Goal: Feedback & Contribution: Submit feedback/report problem

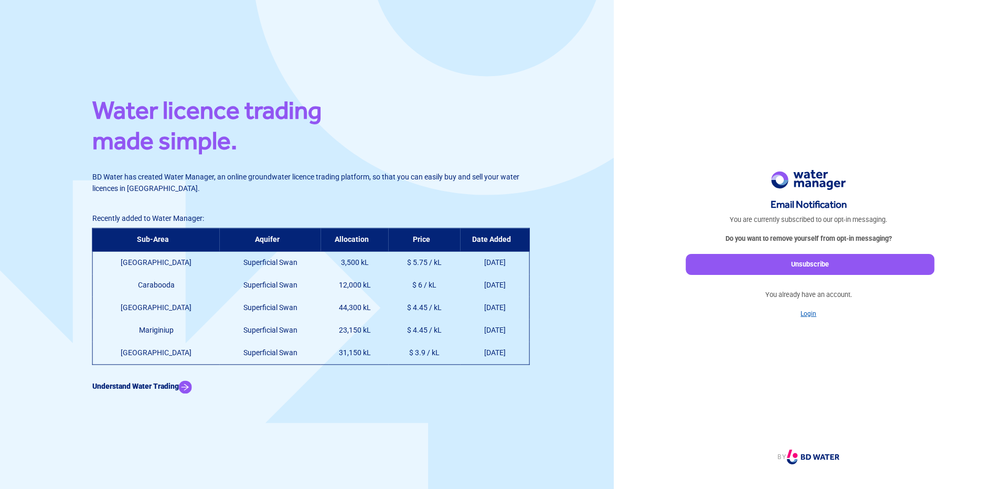
click at [811, 316] on link "Login" at bounding box center [809, 313] width 16 height 7
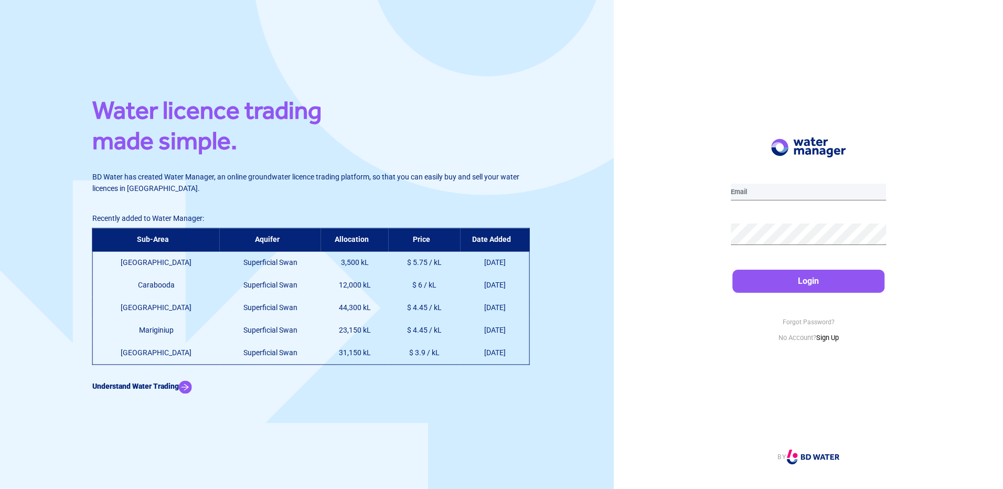
type input "[PERSON_NAME][EMAIL_ADDRESS][DOMAIN_NAME]"
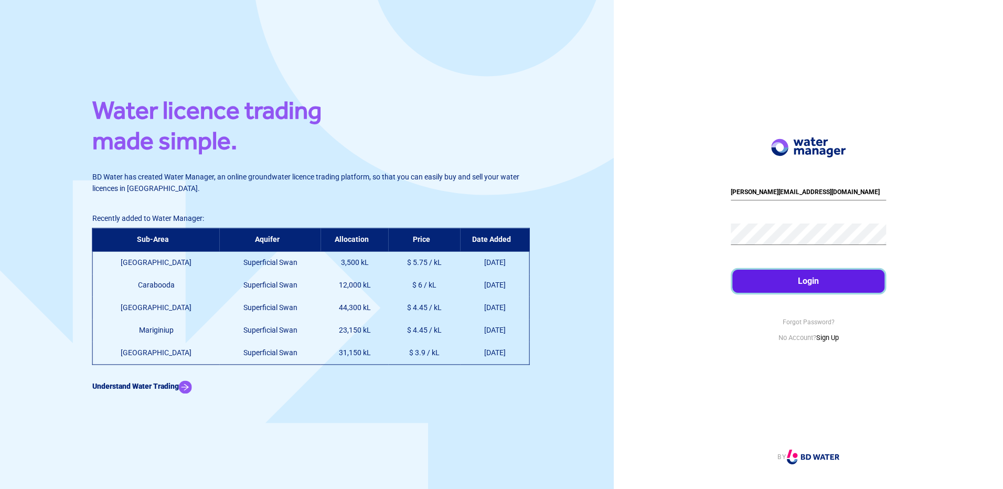
click at [796, 283] on button "Login" at bounding box center [808, 281] width 153 height 23
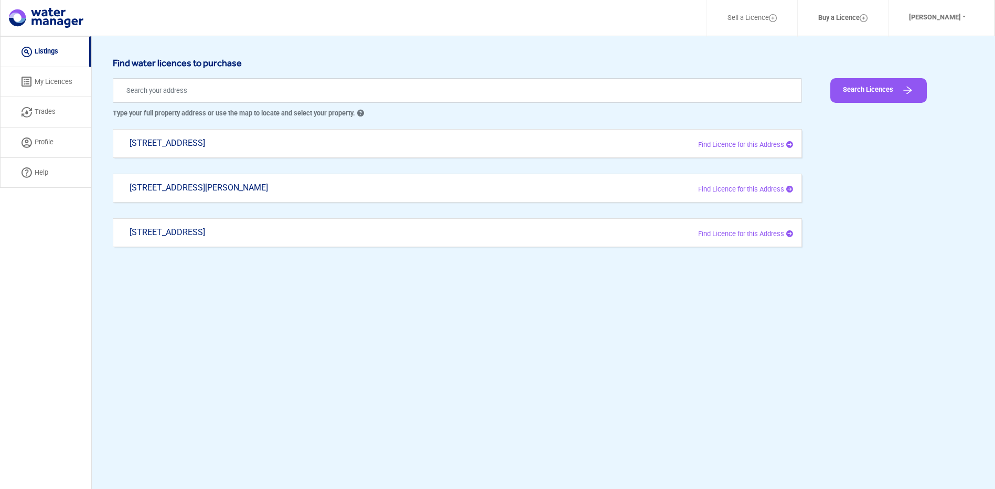
click at [351, 230] on div "[STREET_ADDRESS]" at bounding box center [317, 237] width 391 height 20
type input "[STREET_ADDRESS]"
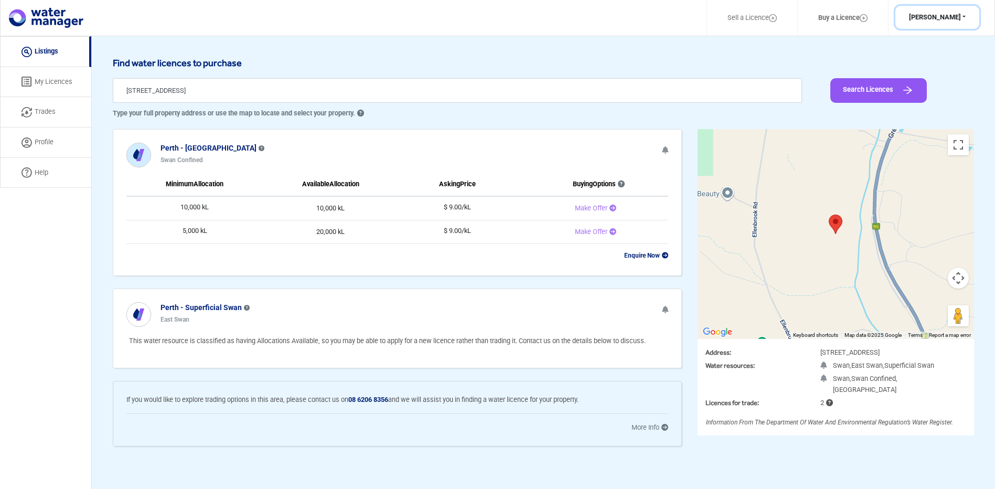
click at [957, 17] on button "[PERSON_NAME]" at bounding box center [938, 18] width 84 height 24
click at [929, 42] on button "Profile" at bounding box center [935, 43] width 83 height 15
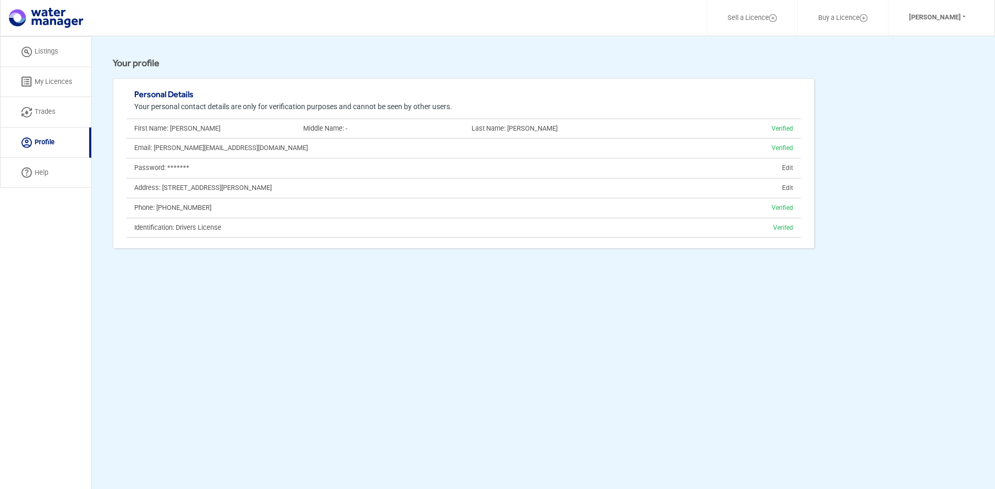
click at [47, 106] on link "Trades" at bounding box center [45, 112] width 91 height 30
select select "active"
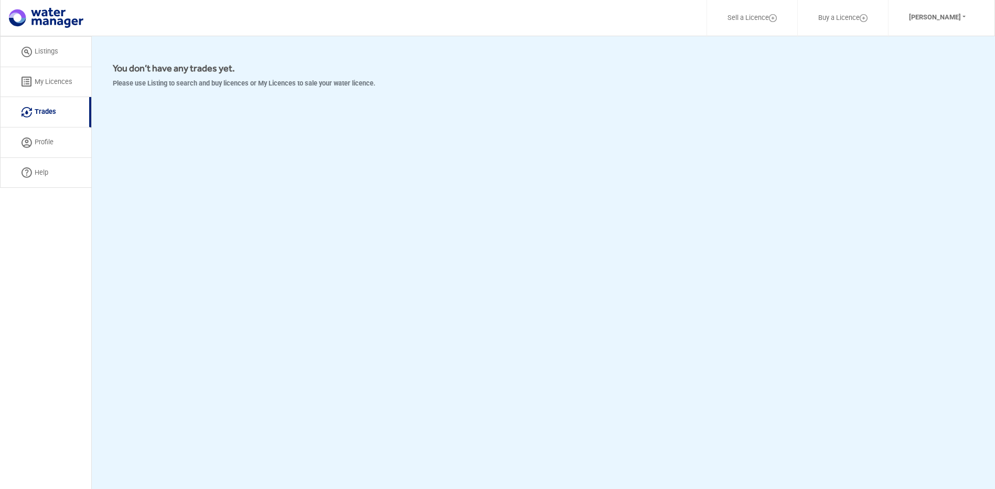
click at [48, 50] on link "Listings" at bounding box center [45, 51] width 91 height 31
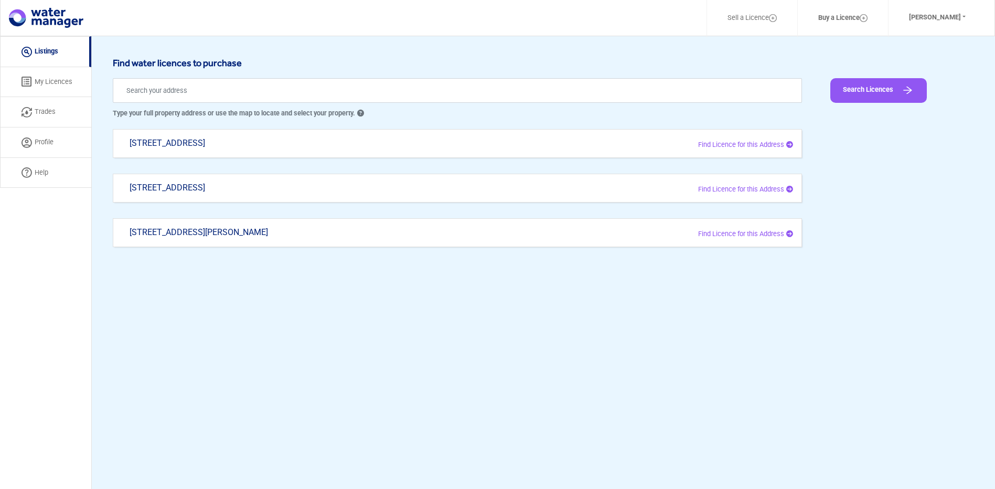
click at [275, 185] on div "[STREET_ADDRESS]" at bounding box center [317, 193] width 391 height 20
type input "[STREET_ADDRESS]"
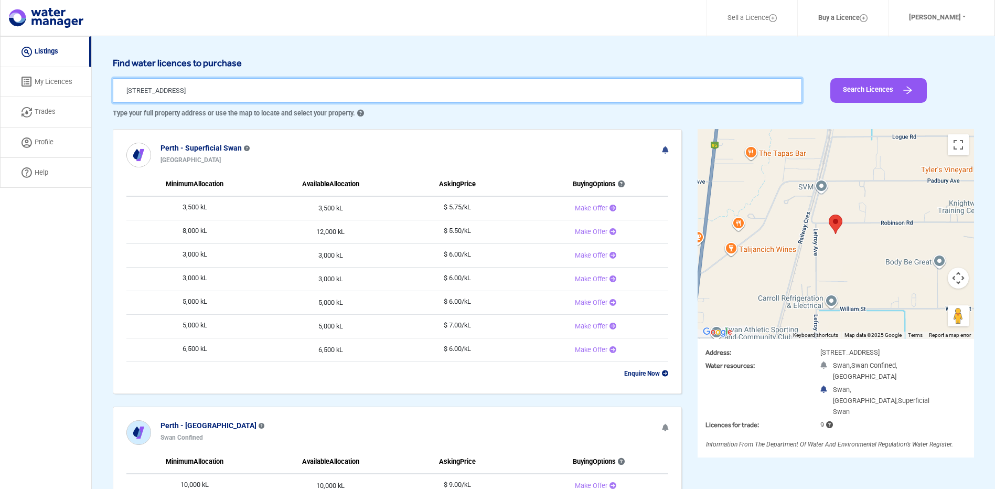
drag, startPoint x: 240, startPoint y: 88, endPoint x: 80, endPoint y: 94, distance: 160.7
click at [80, 94] on div "Sell a Licence Buy a Licence [PERSON_NAME] Profile Log Out Listing My Licences …" at bounding box center [497, 350] width 995 height 629
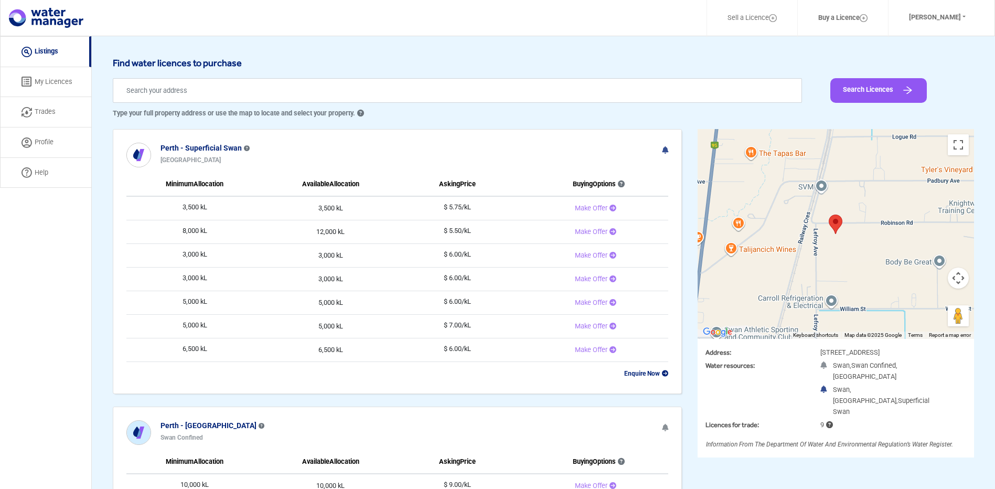
click at [45, 49] on link "Listings" at bounding box center [45, 51] width 91 height 31
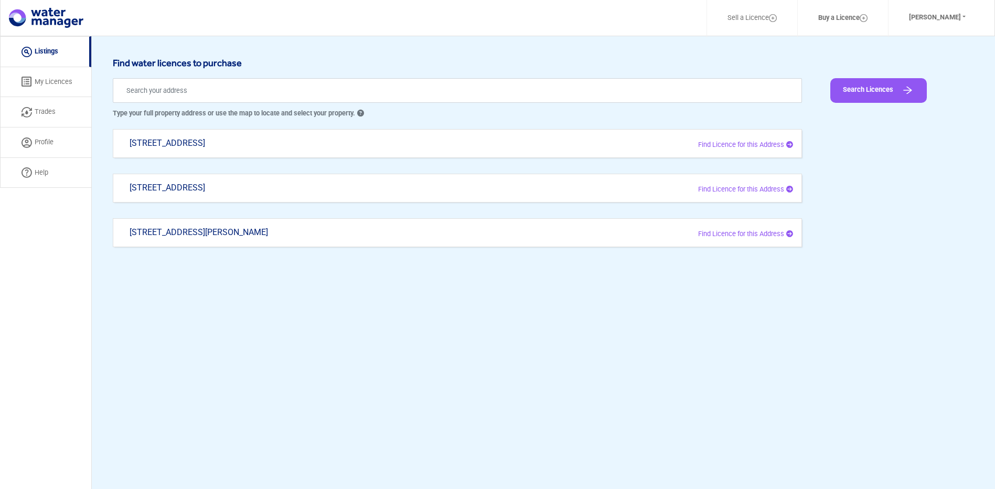
drag, startPoint x: 308, startPoint y: 143, endPoint x: 99, endPoint y: 144, distance: 209.3
click at [99, 144] on div "Launch demo modal Find water licences to purchase Type your full property addre…" at bounding box center [543, 280] width 903 height 489
click at [285, 143] on div "[STREET_ADDRESS]" at bounding box center [317, 148] width 391 height 20
type input "[STREET_ADDRESS]"
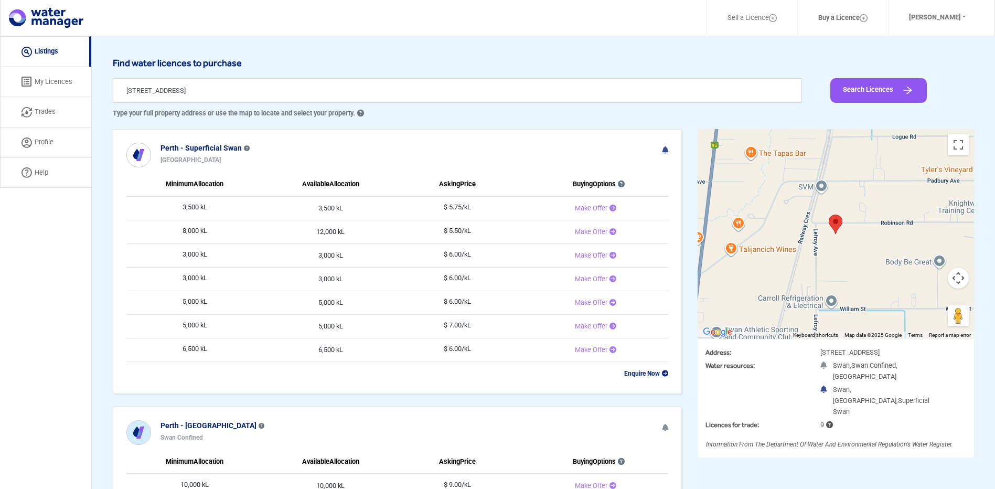
click at [834, 220] on img at bounding box center [836, 224] width 14 height 19
click at [665, 150] on icon at bounding box center [665, 149] width 6 height 7
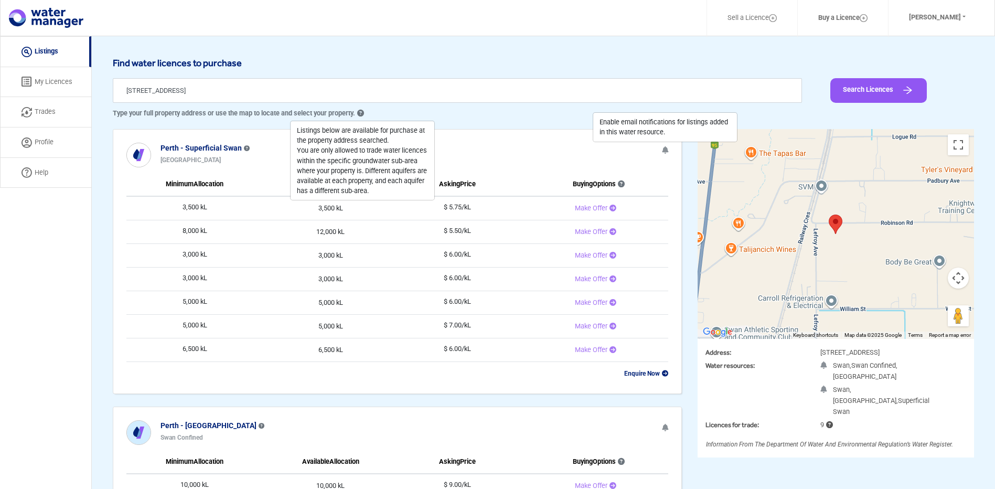
click at [45, 172] on link "Help" at bounding box center [45, 173] width 91 height 30
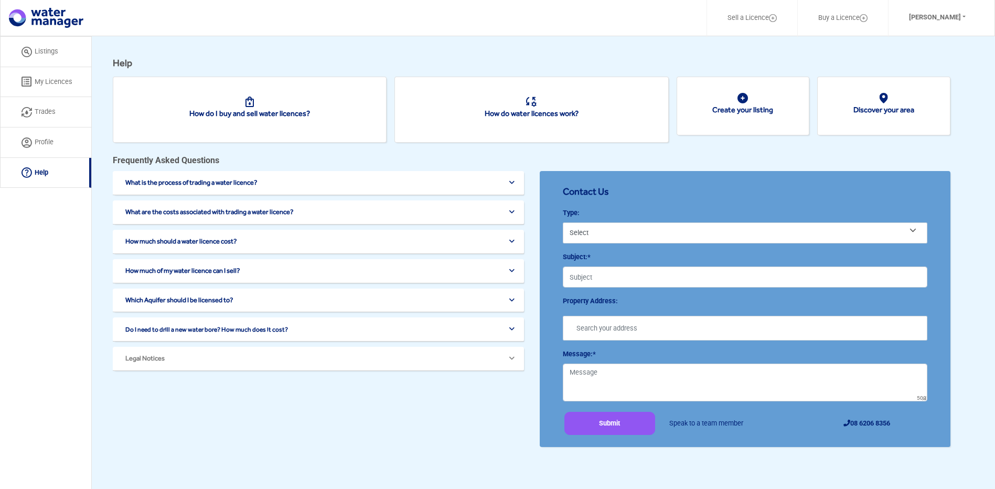
click at [742, 101] on img at bounding box center [743, 98] width 10 height 10
click at [742, 96] on img at bounding box center [743, 98] width 10 height 10
click at [886, 98] on img at bounding box center [884, 98] width 10 height 10
click at [40, 48] on link "Listings" at bounding box center [45, 51] width 91 height 31
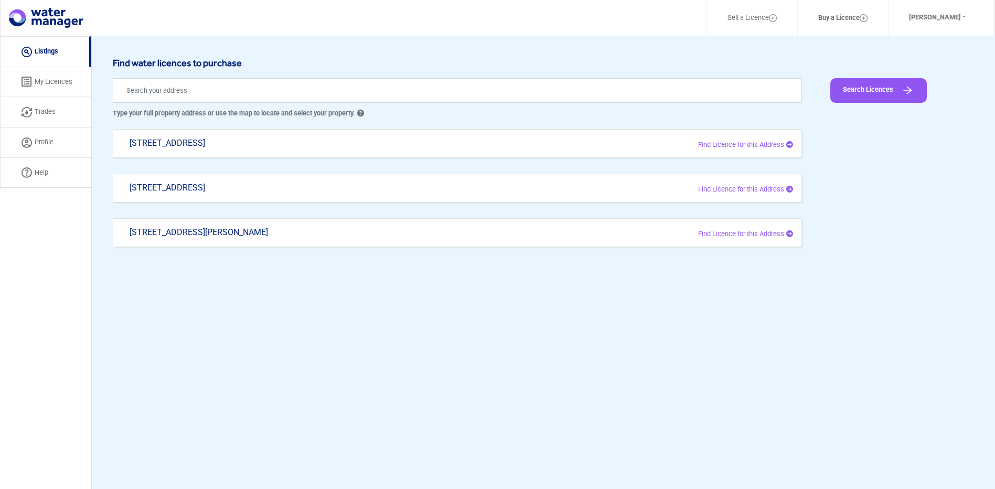
drag, startPoint x: 265, startPoint y: 146, endPoint x: 227, endPoint y: 144, distance: 37.8
drag, startPoint x: 227, startPoint y: 144, endPoint x: 788, endPoint y: 143, distance: 561.3
drag, startPoint x: 788, startPoint y: 143, endPoint x: 724, endPoint y: 146, distance: 64.6
drag, startPoint x: 724, startPoint y: 146, endPoint x: 284, endPoint y: 231, distance: 448.3
click at [284, 231] on div "[STREET_ADDRESS][PERSON_NAME]" at bounding box center [317, 237] width 391 height 20
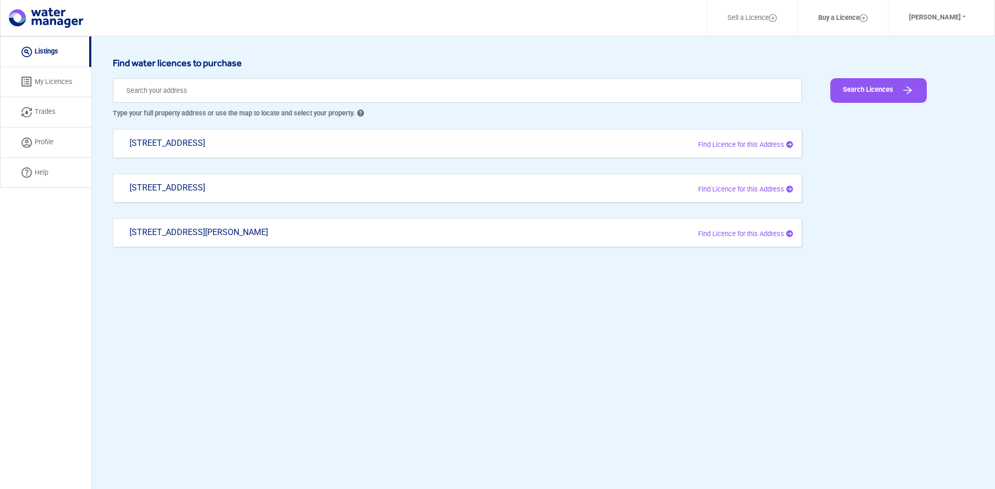
type input "[STREET_ADDRESS][PERSON_NAME]"
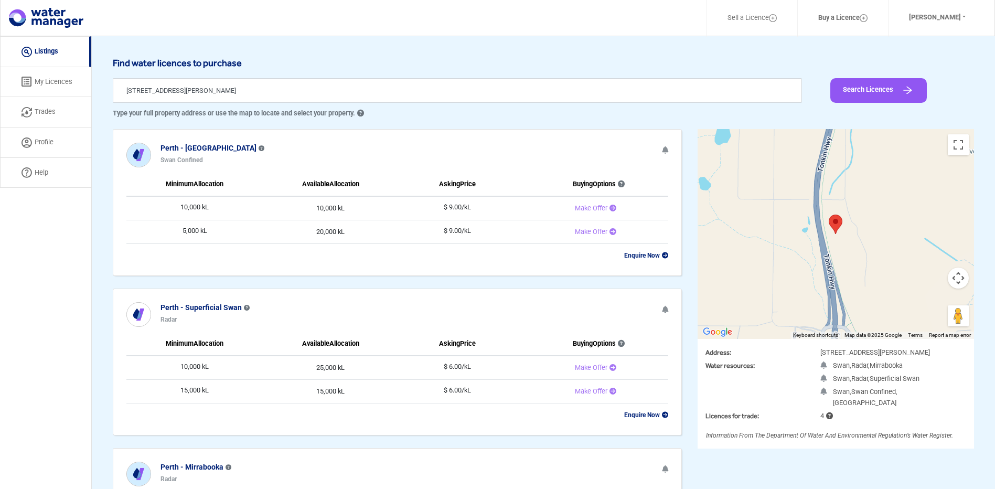
click at [665, 309] on icon at bounding box center [665, 309] width 6 height 7
click at [665, 149] on icon at bounding box center [665, 149] width 6 height 7
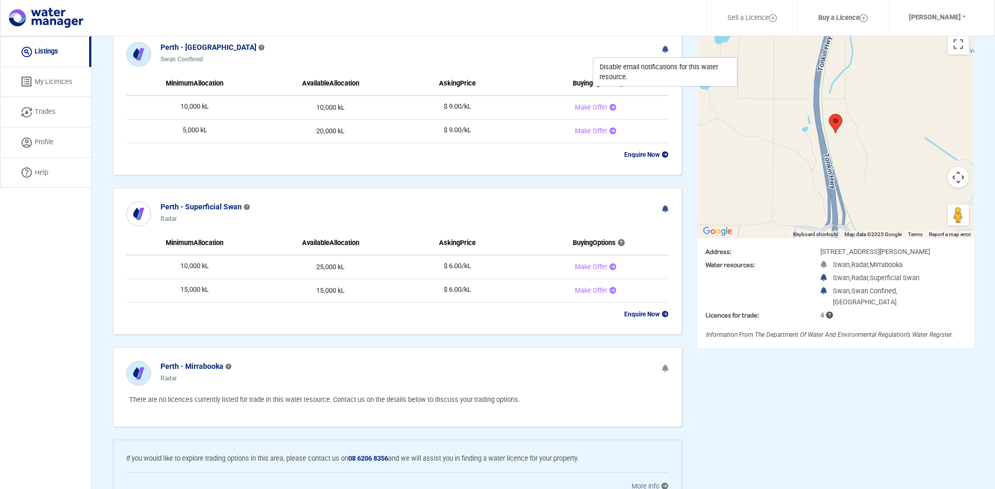
scroll to position [151, 0]
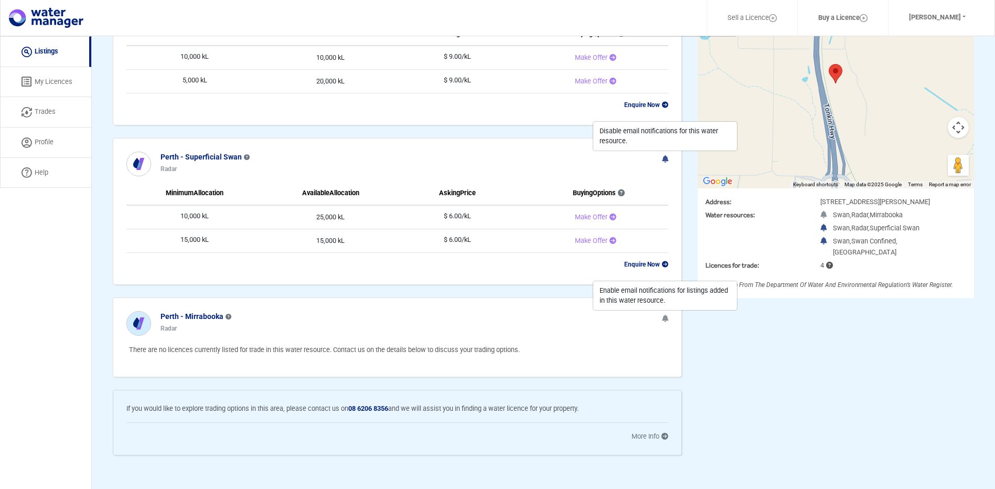
click at [665, 316] on icon at bounding box center [665, 318] width 6 height 7
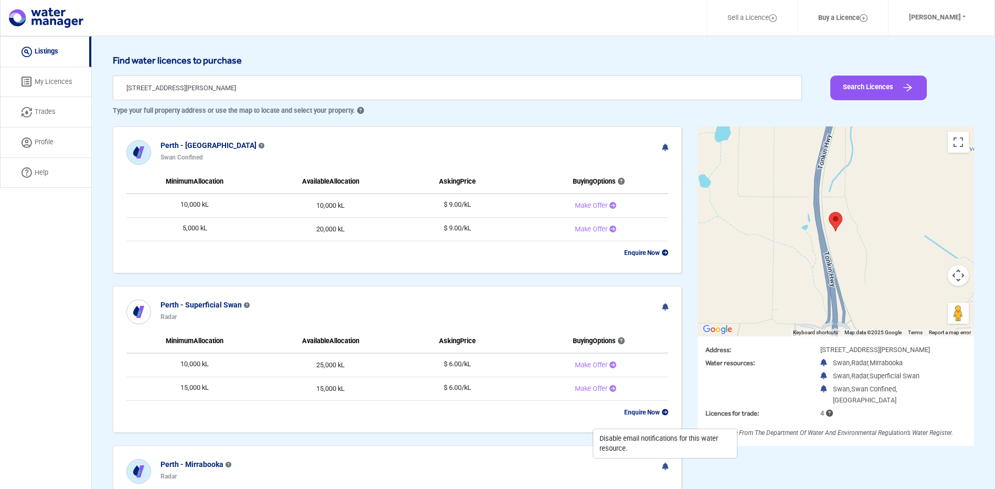
scroll to position [0, 0]
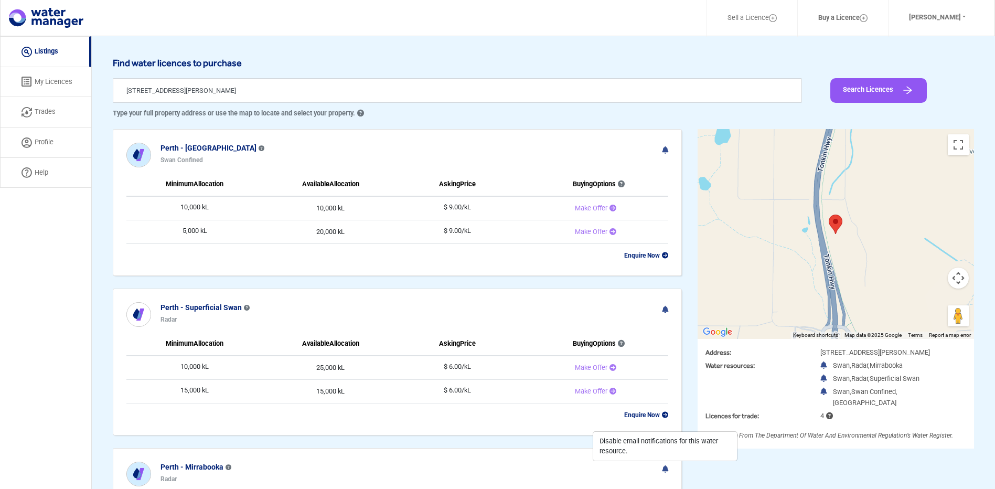
click at [44, 48] on link "Listings" at bounding box center [45, 51] width 91 height 31
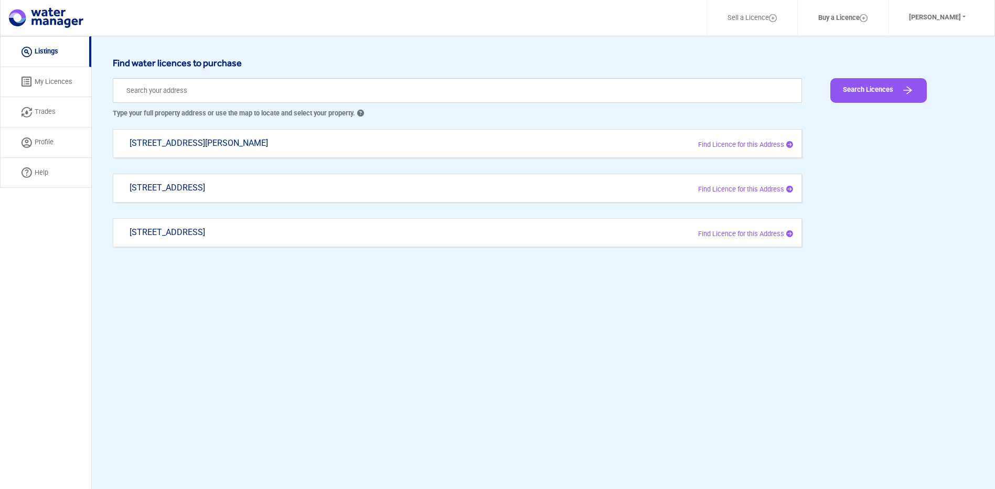
click at [276, 189] on div "[STREET_ADDRESS]" at bounding box center [317, 193] width 391 height 20
type input "[STREET_ADDRESS]"
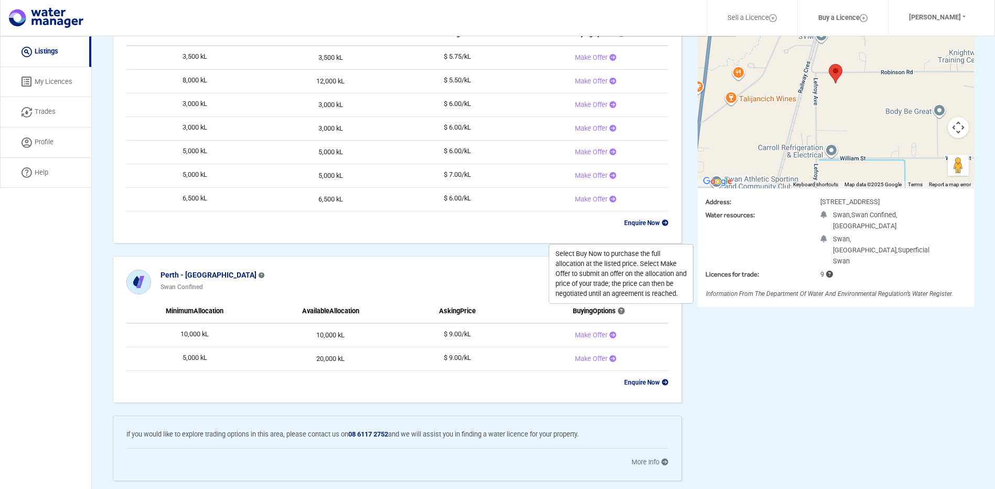
scroll to position [157, 0]
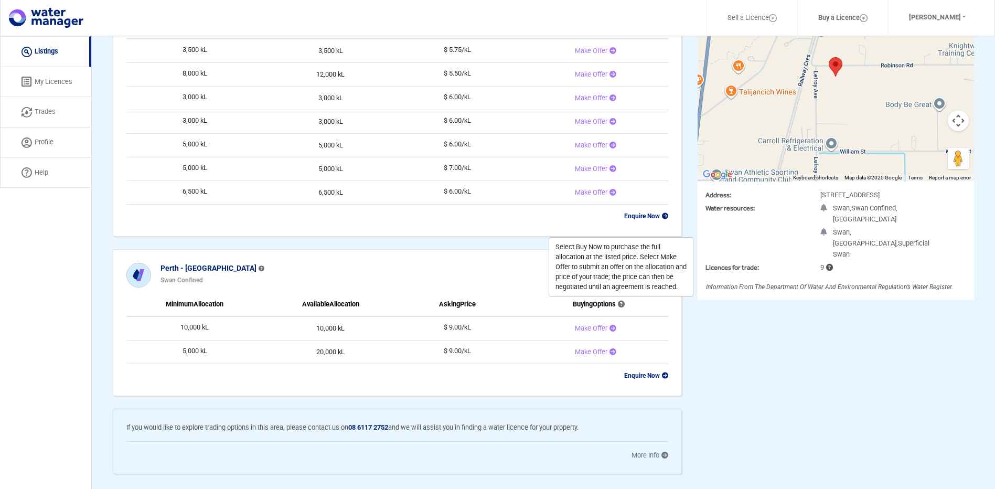
click at [790, 326] on div "← Move left → Move right ↑ Move up ↓ Move down + Zoom in - Zoom out Home Jump l…" at bounding box center [836, 229] width 292 height 515
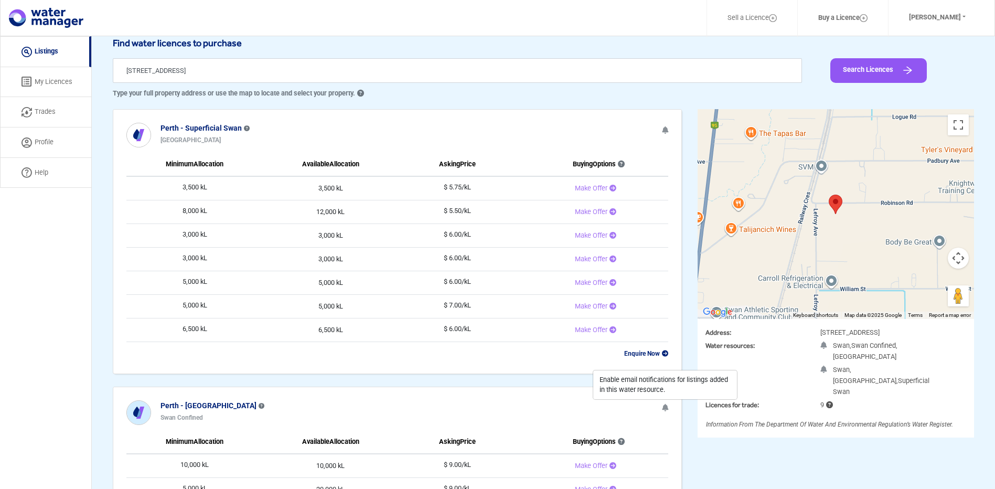
scroll to position [0, 0]
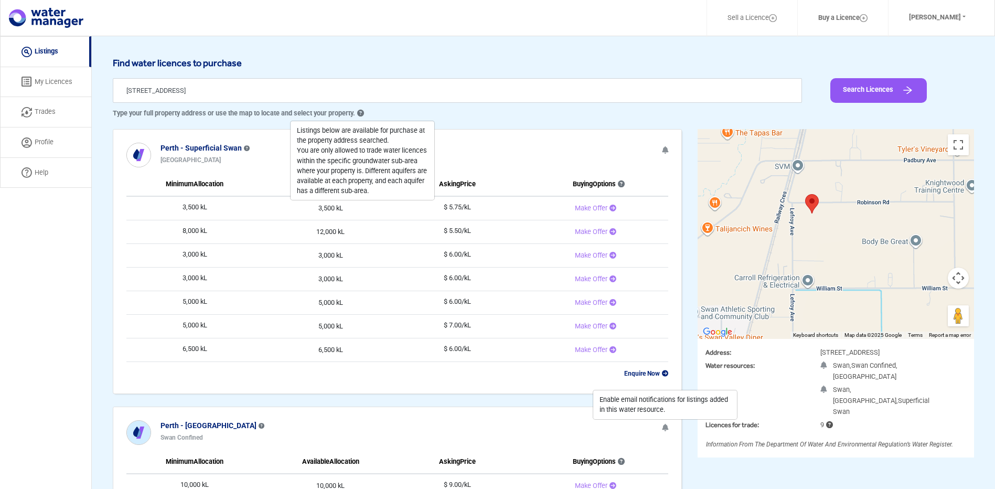
drag, startPoint x: 837, startPoint y: 237, endPoint x: 812, endPoint y: 215, distance: 32.7
click at [812, 216] on div at bounding box center [836, 234] width 276 height 210
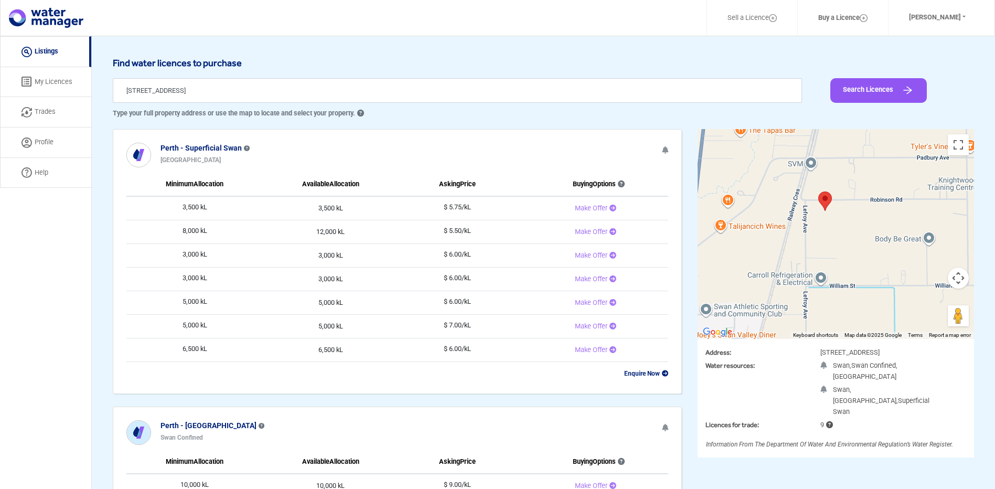
drag, startPoint x: 813, startPoint y: 214, endPoint x: 827, endPoint y: 211, distance: 14.4
click at [827, 211] on div at bounding box center [836, 234] width 276 height 210
click at [49, 50] on link "Listings" at bounding box center [45, 51] width 91 height 31
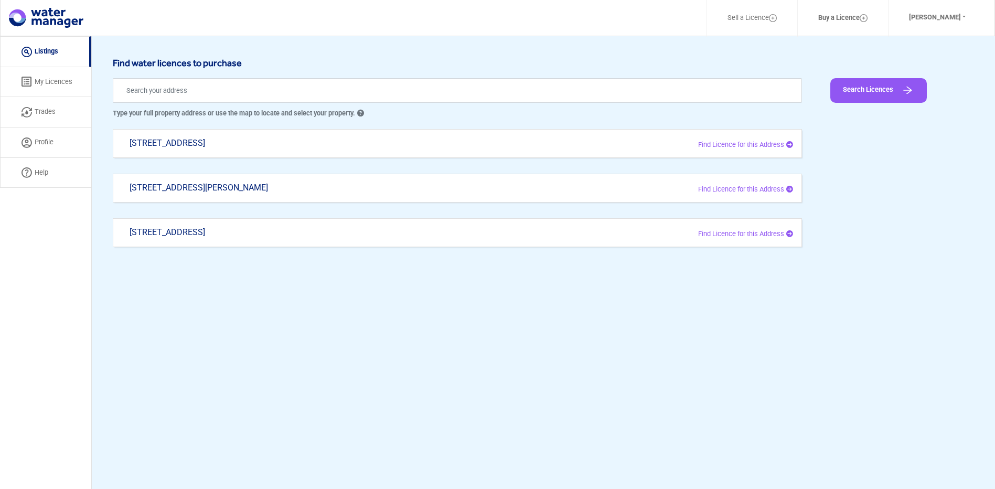
click at [369, 138] on div "[STREET_ADDRESS]" at bounding box center [317, 148] width 391 height 20
type input "[STREET_ADDRESS]"
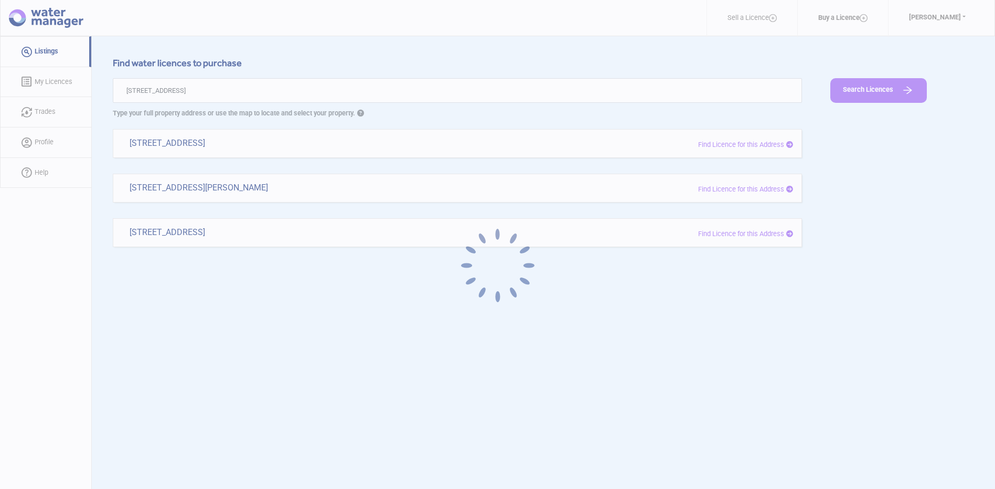
click at [326, 142] on div at bounding box center [497, 244] width 995 height 489
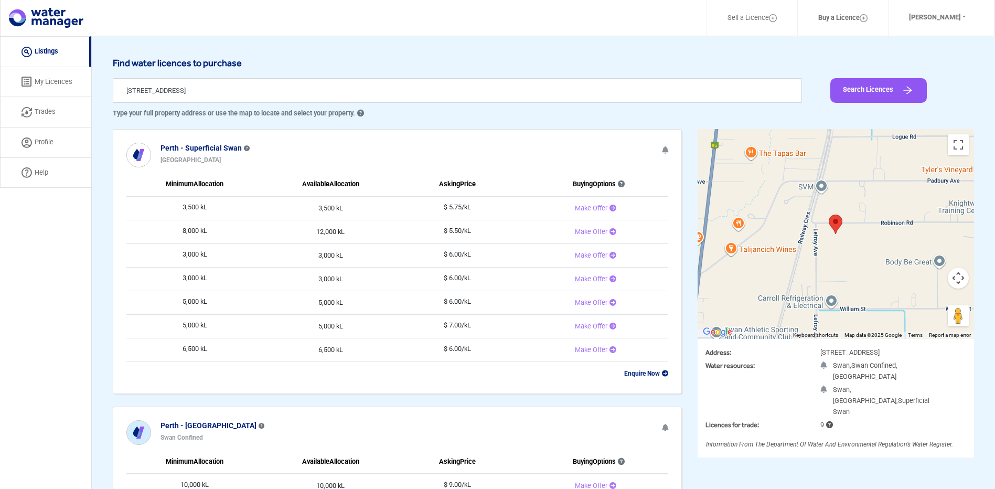
click at [47, 50] on link "Listings" at bounding box center [45, 51] width 91 height 31
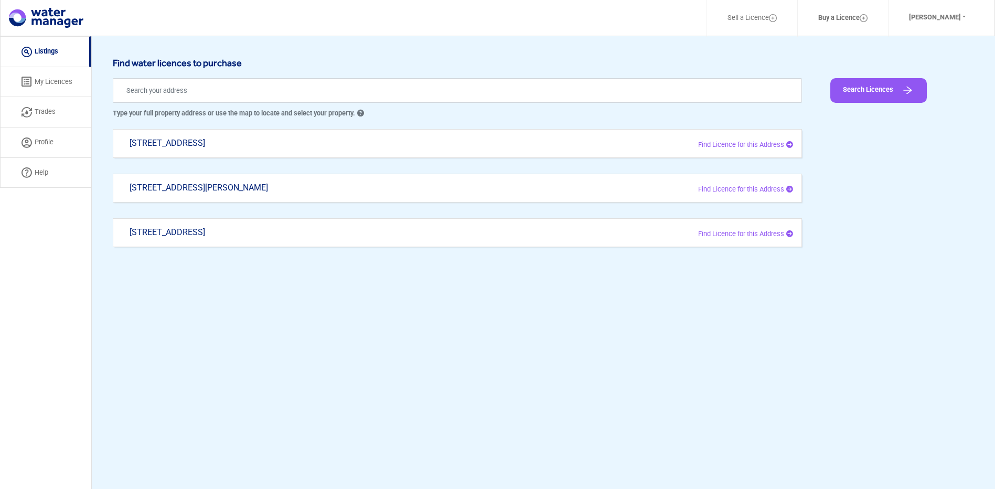
drag, startPoint x: 274, startPoint y: 139, endPoint x: 121, endPoint y: 142, distance: 153.7
click at [121, 142] on div "[STREET_ADDRESS] Find Licence for this Address" at bounding box center [457, 143] width 689 height 29
type input "[STREET_ADDRESS]"
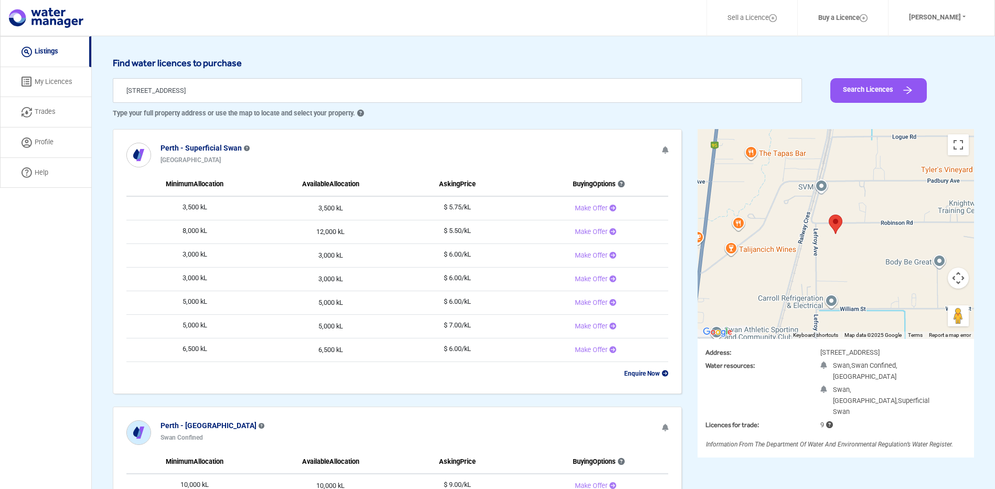
click at [45, 51] on link "Listings" at bounding box center [45, 51] width 91 height 31
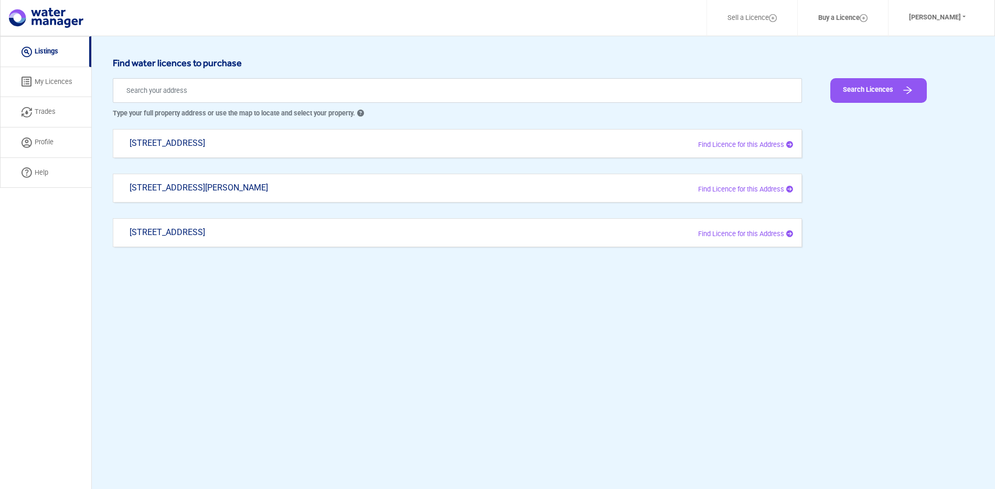
click at [68, 80] on link "My Licences" at bounding box center [45, 82] width 91 height 30
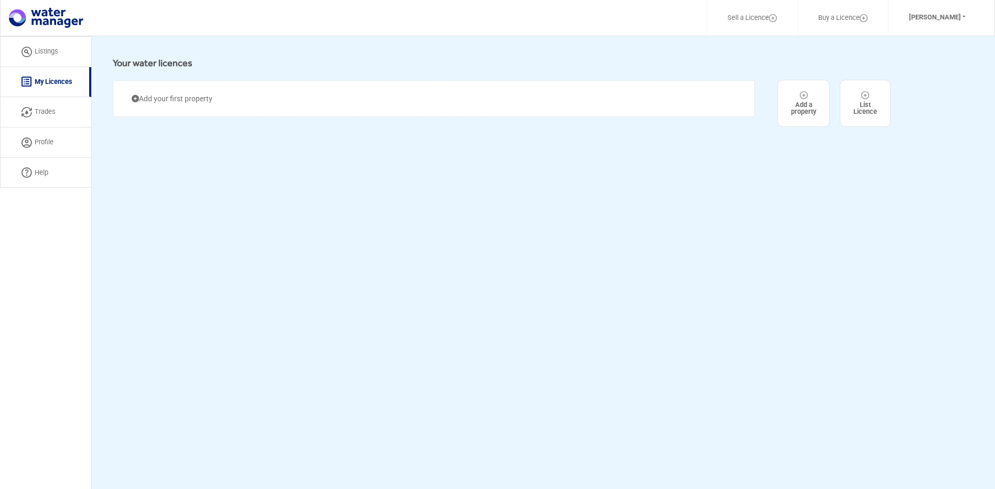
click at [45, 54] on link "Listings" at bounding box center [45, 51] width 91 height 31
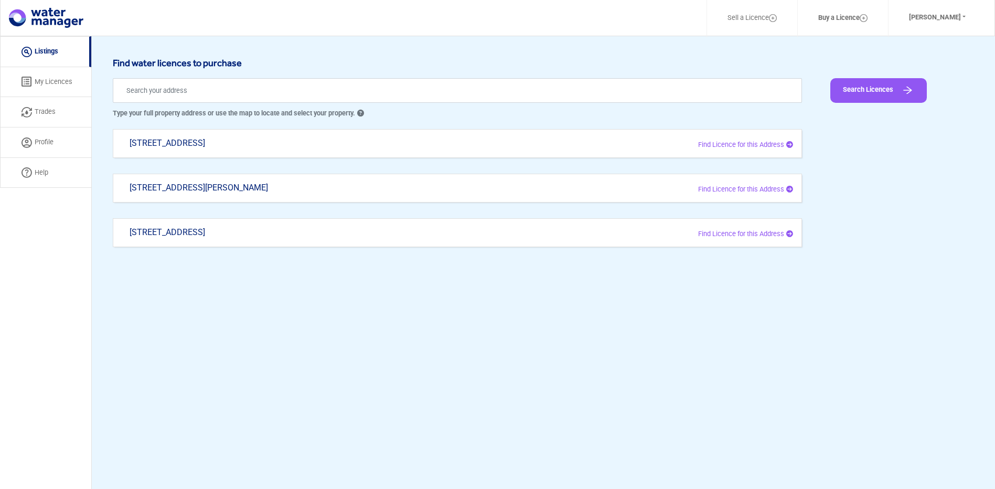
click at [197, 142] on div "[STREET_ADDRESS]" at bounding box center [317, 148] width 391 height 20
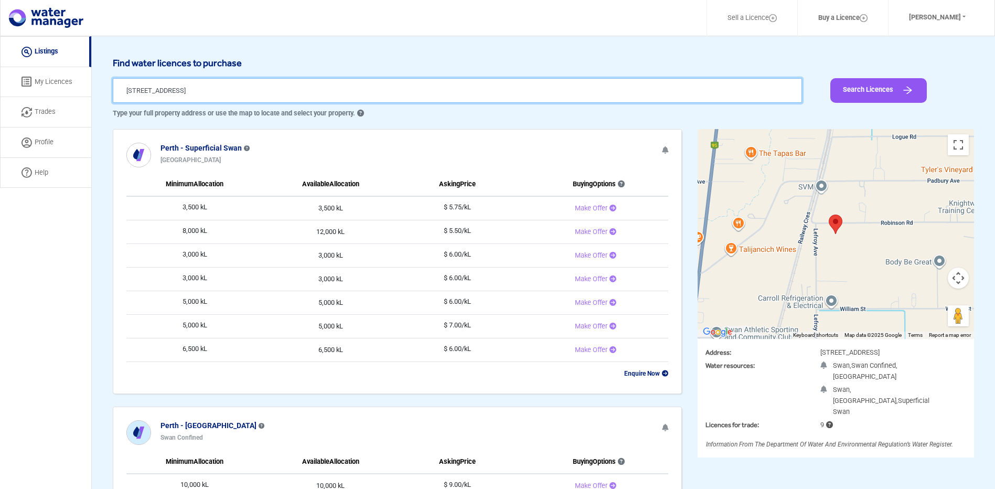
drag, startPoint x: 250, startPoint y: 91, endPoint x: 71, endPoint y: 88, distance: 178.9
click at [71, 88] on div "Sell a Licence Buy a Licence [PERSON_NAME] Profile Log Out Listing My Licences …" at bounding box center [497, 350] width 995 height 629
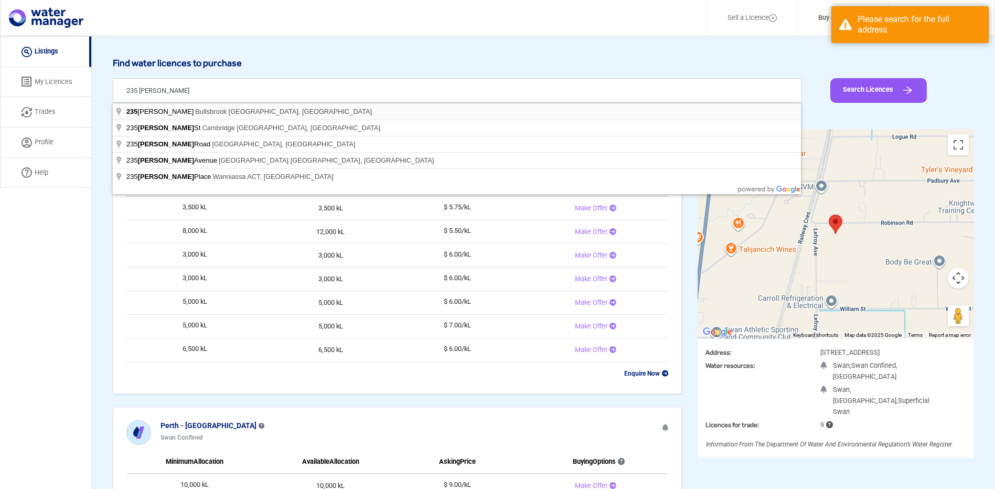
type input "[STREET_ADDRESS][PERSON_NAME]"
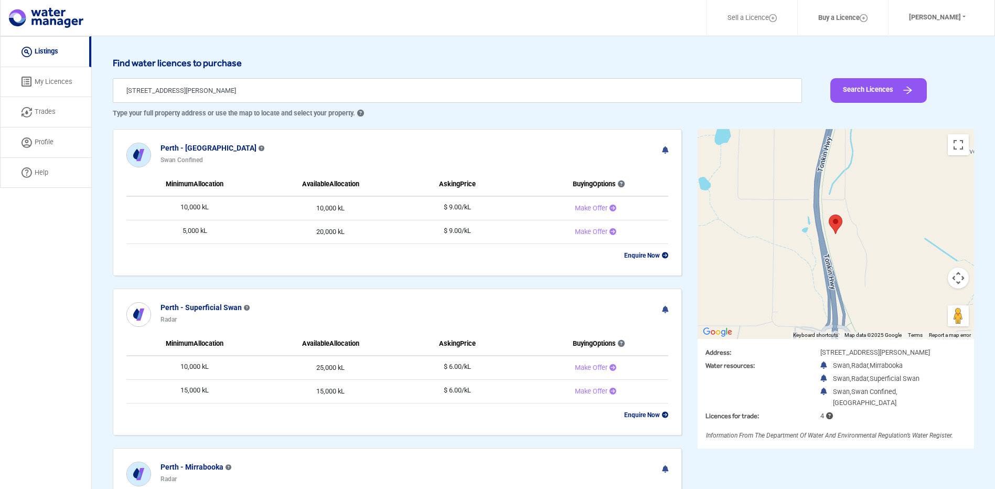
click at [58, 77] on link "My Licences" at bounding box center [45, 82] width 91 height 30
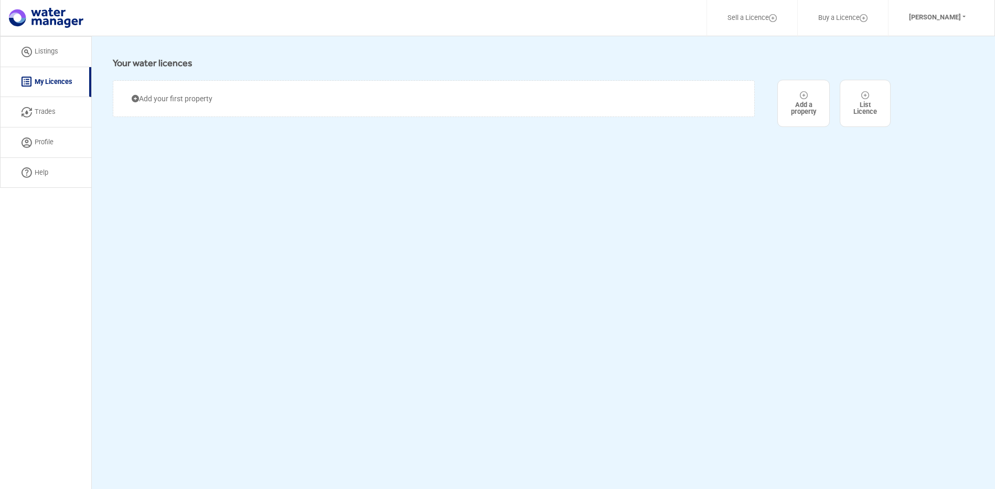
click at [51, 53] on link "Listings" at bounding box center [45, 51] width 91 height 31
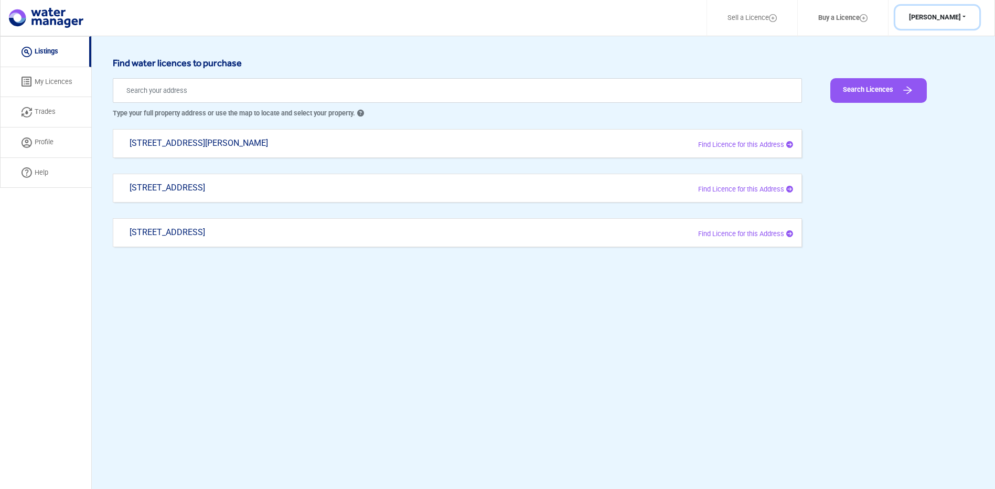
click at [958, 13] on button "[PERSON_NAME]" at bounding box center [938, 18] width 84 height 24
click at [44, 172] on link "Help" at bounding box center [45, 173] width 91 height 30
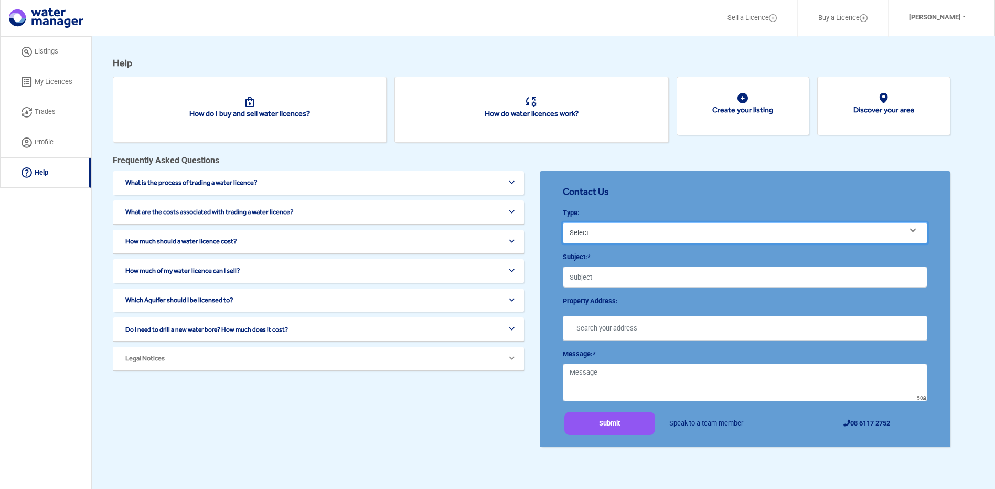
click at [602, 234] on select "Select Buy Water Sell Water Other" at bounding box center [745, 232] width 365 height 21
select select "Other"
click at [563, 222] on select "Select Buy Water Sell Water Other" at bounding box center [745, 232] width 365 height 21
click at [620, 274] on input "Subject:*" at bounding box center [745, 277] width 365 height 21
click at [613, 273] on input "Subject:*" at bounding box center [745, 277] width 365 height 21
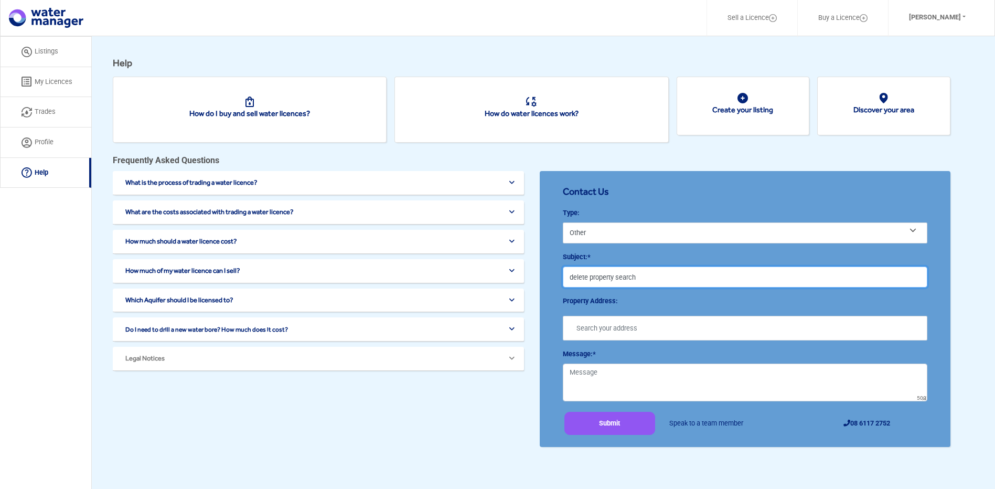
type input "delete property search"
click at [614, 333] on input "text" at bounding box center [745, 328] width 365 height 25
click at [610, 382] on textarea "Message:*" at bounding box center [745, 383] width 365 height 38
type textarea "I"
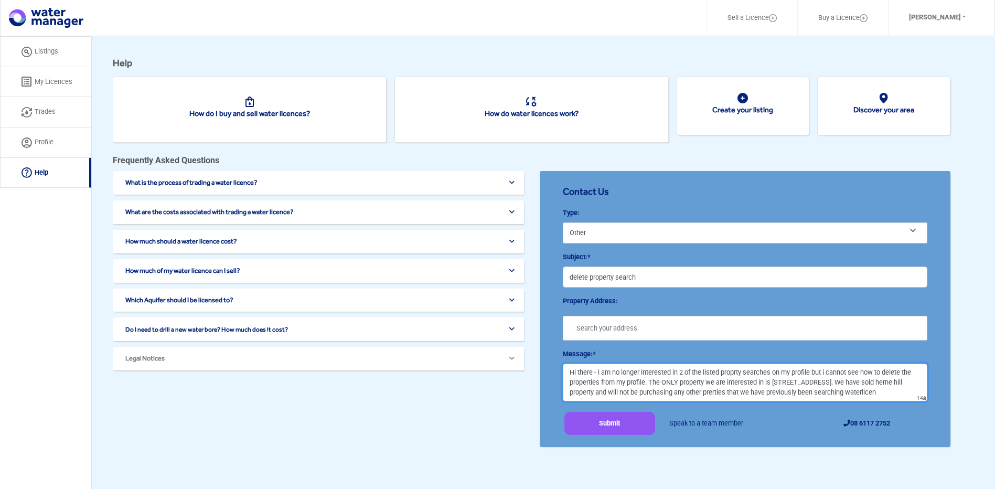
scroll to position [6, 0]
drag, startPoint x: 762, startPoint y: 388, endPoint x: 771, endPoint y: 389, distance: 9.6
click at [774, 388] on textarea "Hi there - i am no longer interested in 2 of the listed proprty searches on my …" at bounding box center [745, 383] width 365 height 38
click at [591, 388] on textarea "Hi there - i am no longer interested in 2 of the listed property searches on my…" at bounding box center [745, 383] width 365 height 38
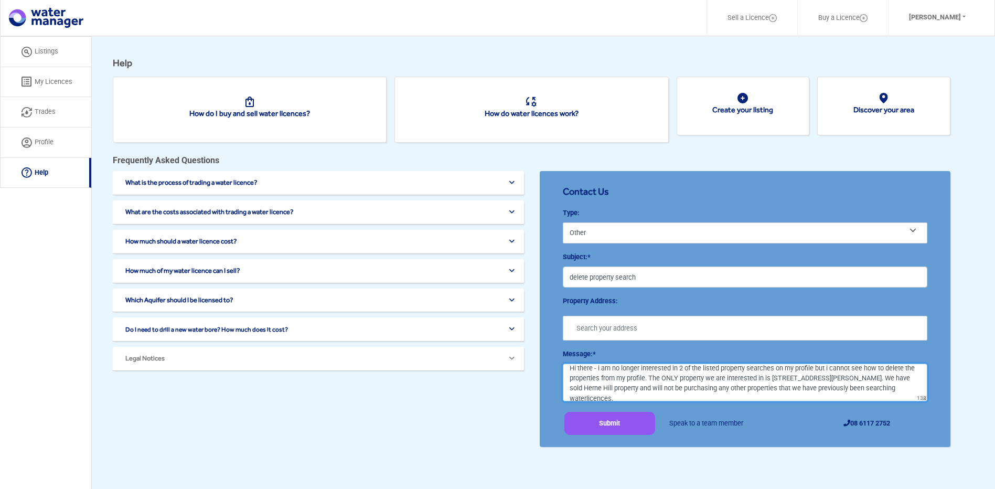
scroll to position [10, 0]
drag, startPoint x: 594, startPoint y: 394, endPoint x: 678, endPoint y: 395, distance: 83.9
click at [678, 395] on textarea "Hi there - i am no longer interested in 2 of the listed property searches on my…" at bounding box center [745, 383] width 365 height 38
click at [616, 393] on textarea "Hi there - i am no longer interested in 2 of the listed property searches on my…" at bounding box center [745, 383] width 365 height 38
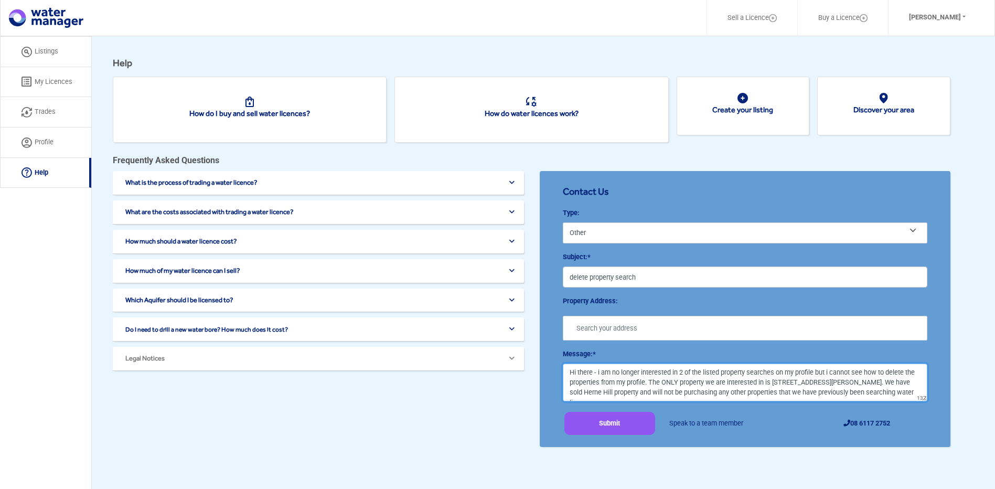
drag, startPoint x: 616, startPoint y: 393, endPoint x: 548, endPoint y: 354, distance: 78.3
click at [548, 354] on div "Contact Us Type: Select Buy Water Sell Water Other Subject:* delete property se…" at bounding box center [745, 309] width 411 height 276
click at [624, 395] on textarea "Hi there - i am no longer interested in 2 of the listed property searches on my…" at bounding box center [745, 383] width 365 height 38
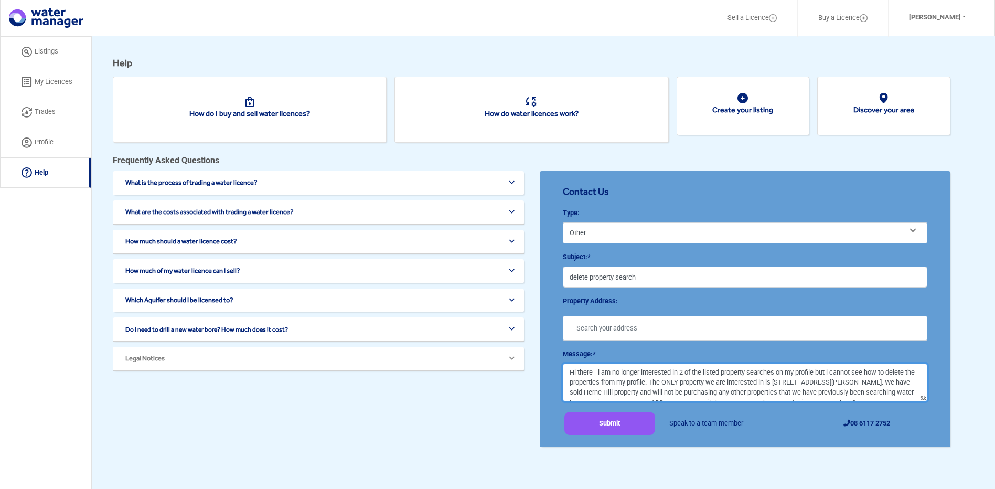
drag, startPoint x: 862, startPoint y: 395, endPoint x: 508, endPoint y: 356, distance: 356.2
click at [508, 356] on div "What is the process of trading a water licence? Once there is an agreement betw…" at bounding box center [535, 311] width 861 height 281
paste textarea "Assistance Required – Removing Properties from Profile Hi [Name/Team], I am no …"
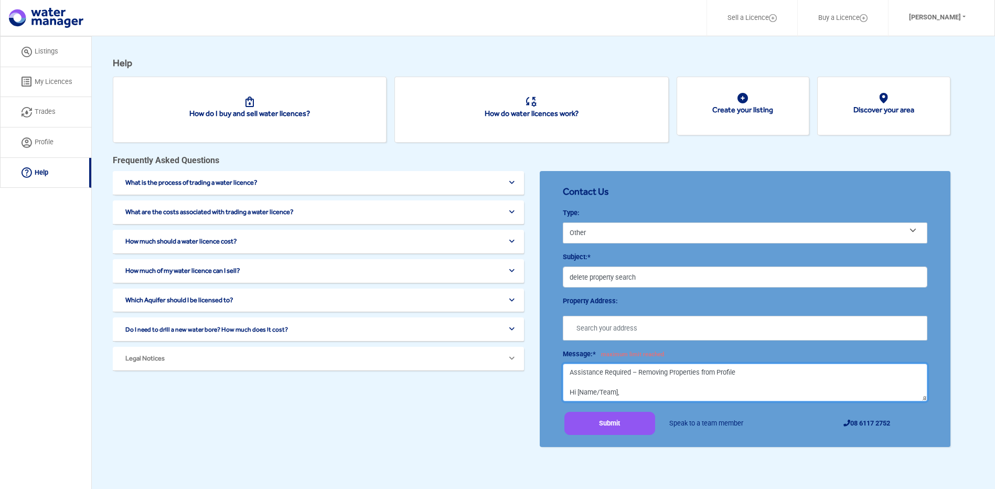
drag, startPoint x: 749, startPoint y: 373, endPoint x: 544, endPoint y: 367, distance: 205.2
click at [544, 367] on div "Contact Us Type: Select Buy Water Sell Water Other Subject:* delete property se…" at bounding box center [745, 309] width 411 height 276
type textarea "Hi [Name/Team], I am no longer interested in two of the property searches liste…"
drag, startPoint x: 635, startPoint y: 276, endPoint x: 552, endPoint y: 279, distance: 82.9
click at [552, 279] on div "Contact Us Type: Select Buy Water Sell Water Other Subject:* delete property se…" at bounding box center [745, 309] width 411 height 276
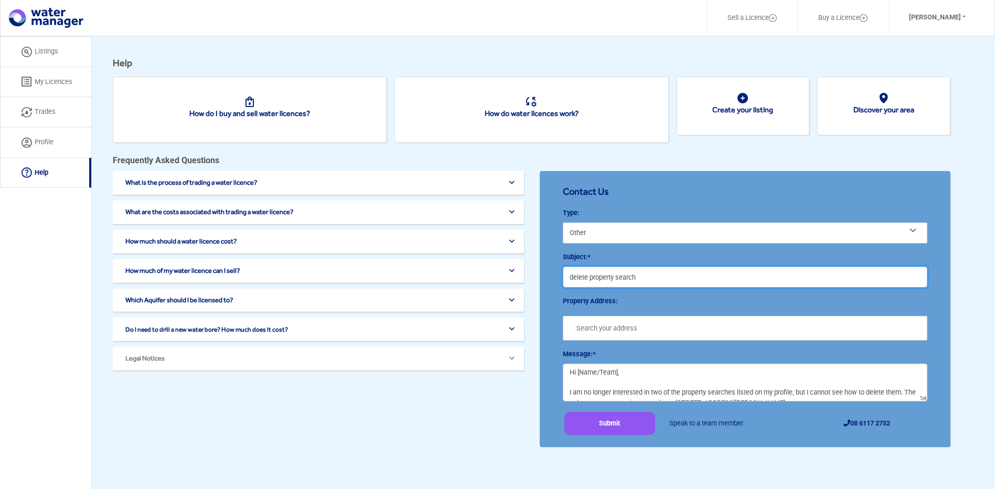
paste input "Assistance Required – Removing Properties from Profile"
type input "Assistance Required – Removing Properties from Profile"
click at [582, 371] on textarea "Hi [Name/Team], I am no longer interested in two of the property searches liste…" at bounding box center [745, 383] width 365 height 38
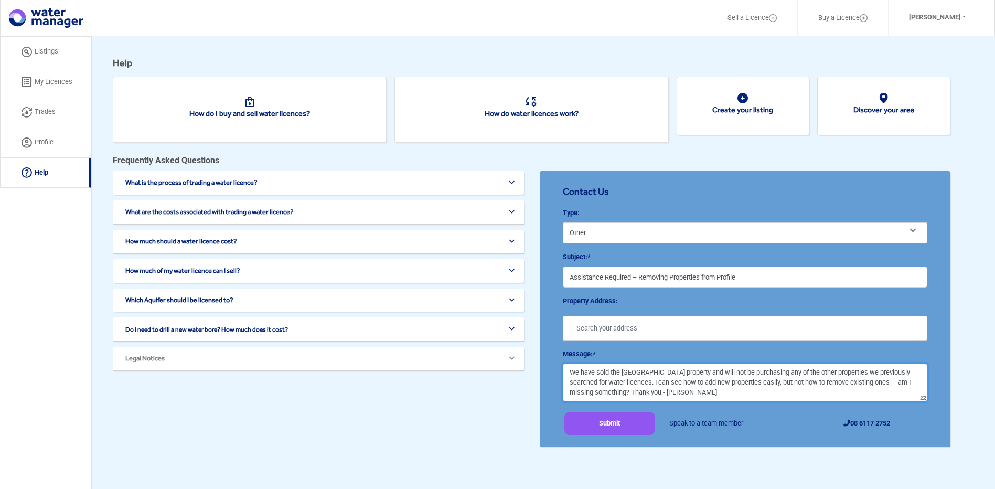
click at [754, 377] on textarea "Hi there, I am no longer interested in two of the property searches listed on m…" at bounding box center [745, 383] width 365 height 38
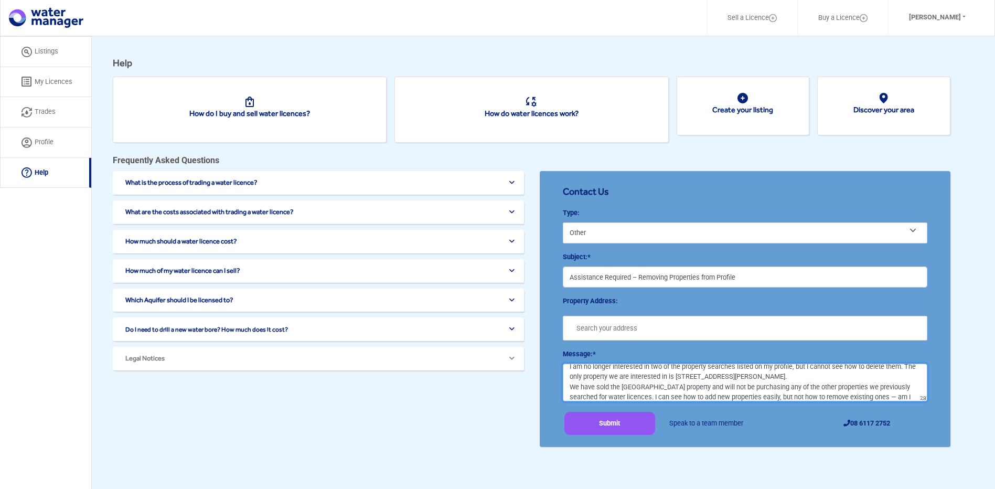
scroll to position [26, 0]
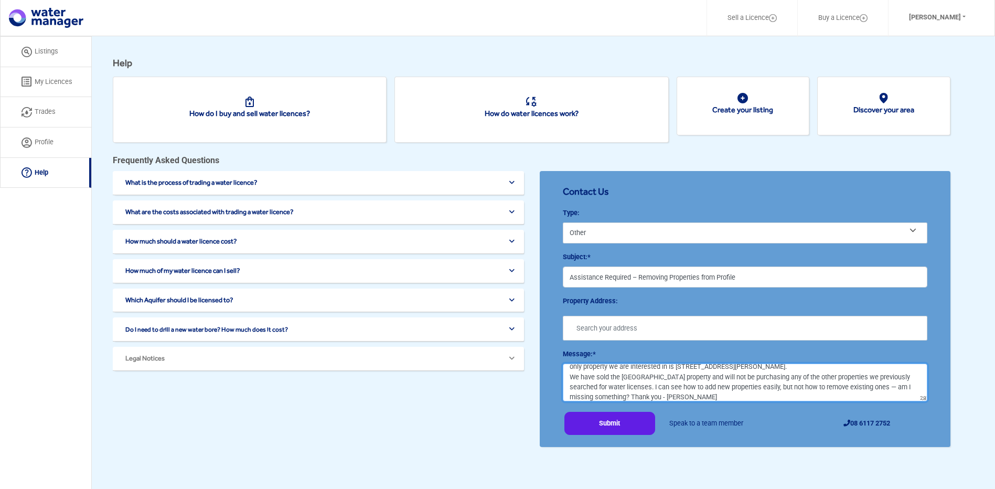
type textarea "Hi there, I am no longer interested in two of the property searches listed on m…"
click at [620, 419] on button "Submit" at bounding box center [609, 424] width 91 height 24
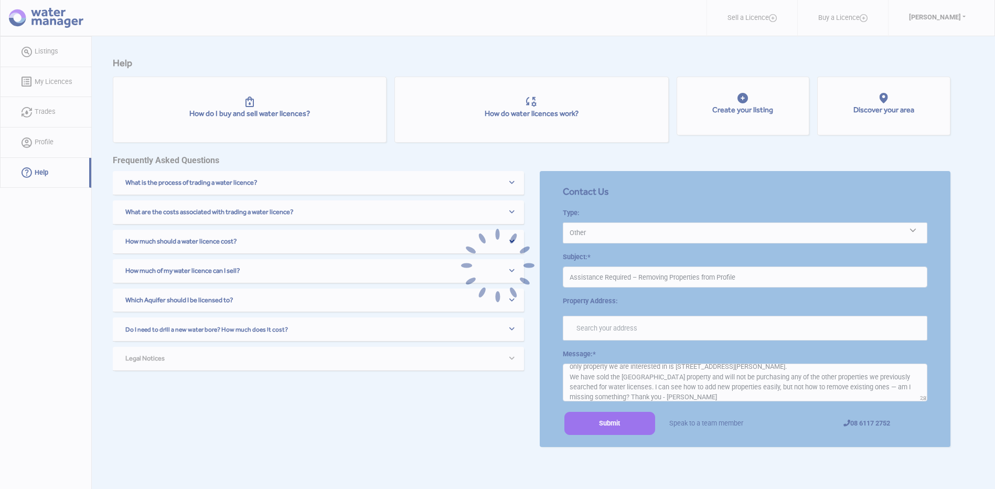
select select "null"
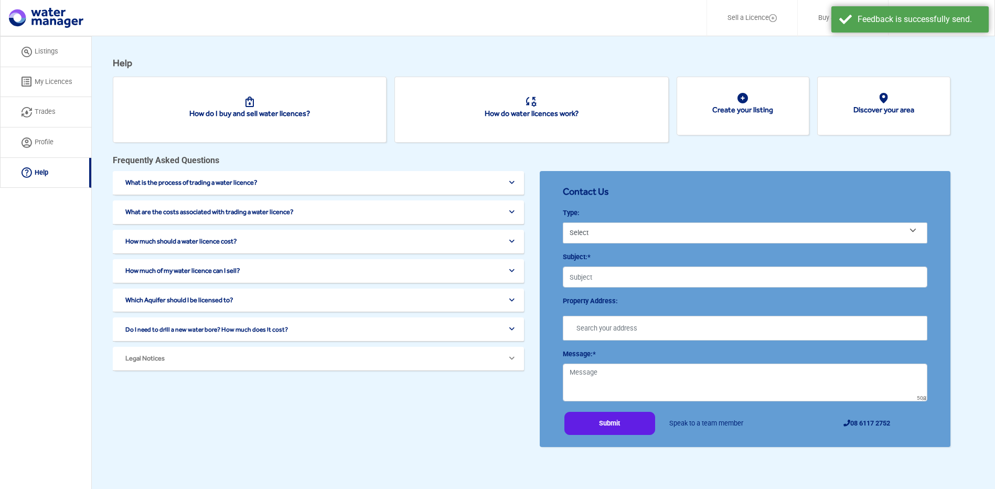
scroll to position [0, 0]
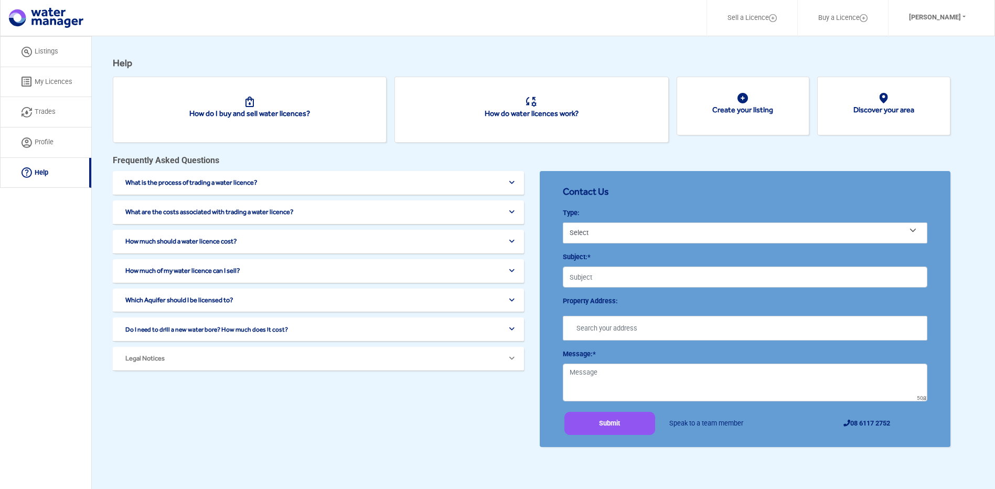
click at [51, 52] on link "Listings" at bounding box center [45, 51] width 91 height 31
